Goal: Navigation & Orientation: Find specific page/section

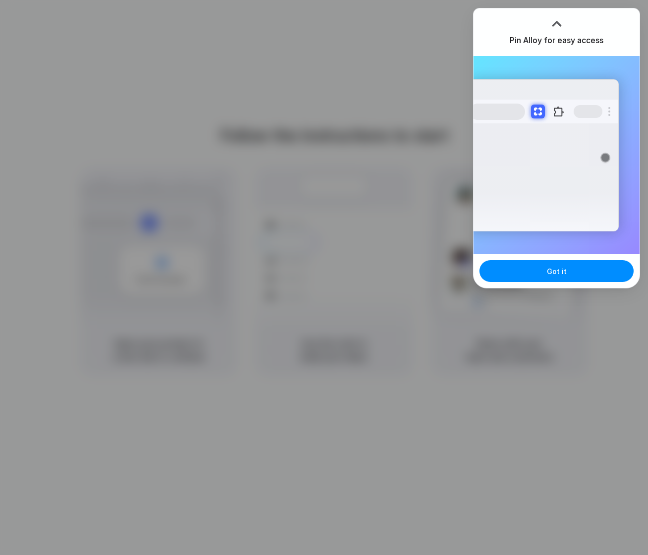
click at [575, 38] on h3 "Pin Alloy for easy access" at bounding box center [556, 40] width 94 height 12
click at [428, 46] on div at bounding box center [324, 277] width 648 height 555
drag, startPoint x: 558, startPoint y: 276, endPoint x: 551, endPoint y: 264, distance: 14.0
click at [558, 275] on span "Got it" at bounding box center [556, 271] width 20 height 10
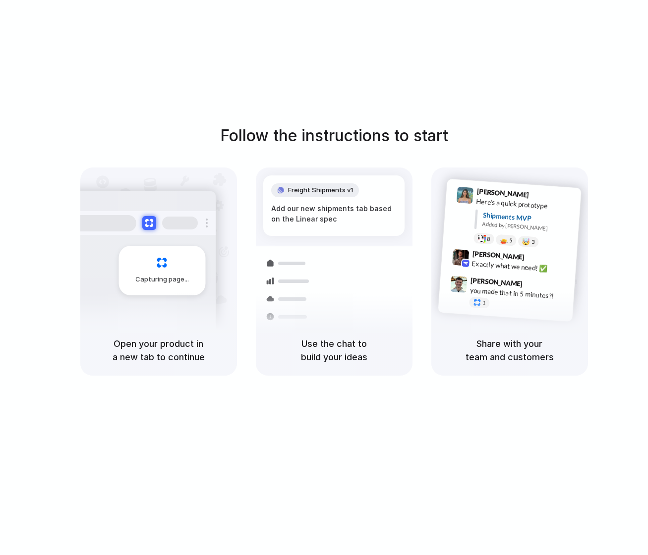
click at [324, 277] on div at bounding box center [324, 277] width 0 height 0
